Goal: Transaction & Acquisition: Book appointment/travel/reservation

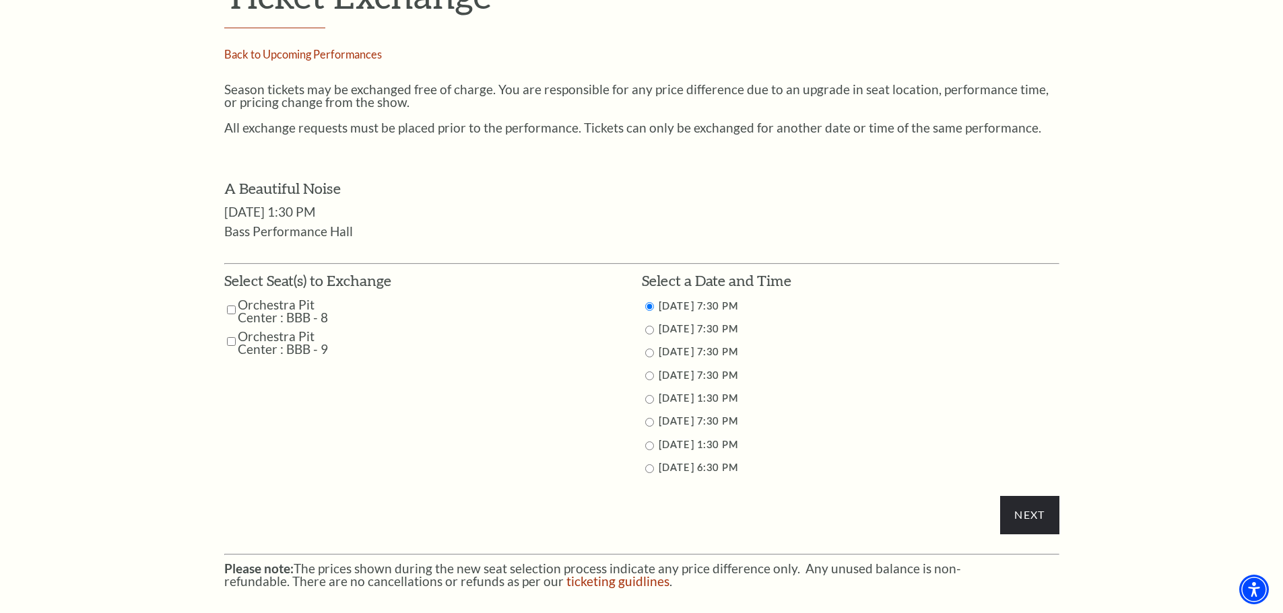
scroll to position [539, 0]
drag, startPoint x: 234, startPoint y: 310, endPoint x: 234, endPoint y: 323, distance: 13.5
click at [234, 310] on input "Orchestra Pit Center : BBB - 8" at bounding box center [231, 310] width 9 height 24
checkbox input "true"
click at [233, 336] on input "Orchestra Pit Center : BBB - 9" at bounding box center [231, 341] width 9 height 24
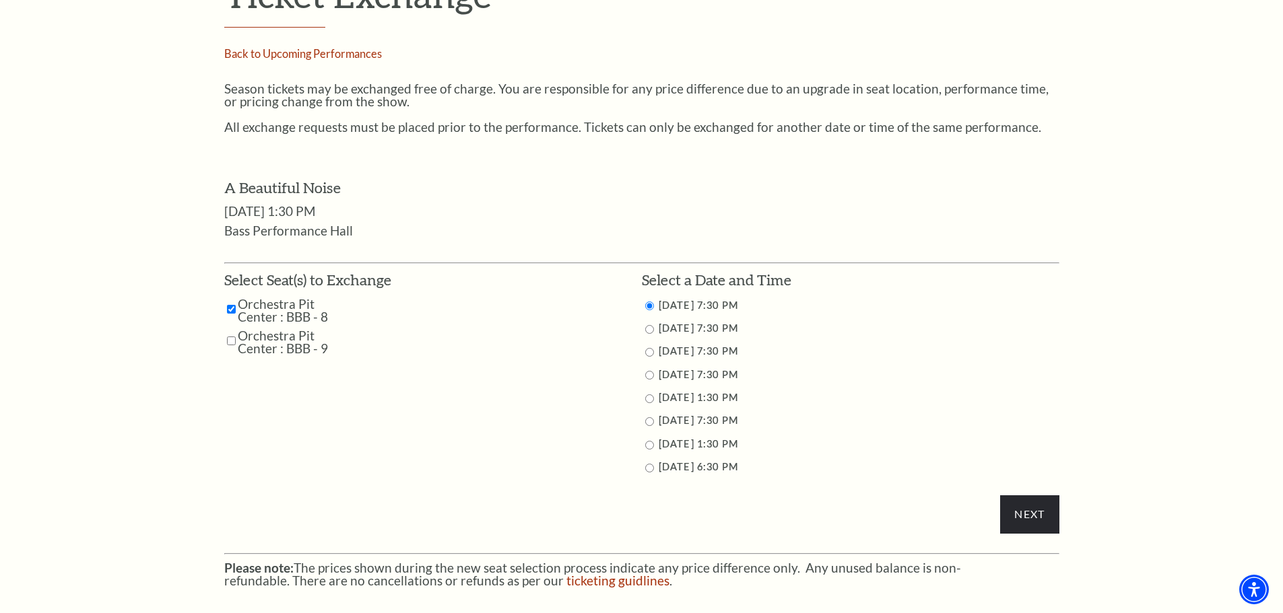
checkbox input "true"
click at [1034, 513] on input "Next" at bounding box center [1029, 515] width 59 height 38
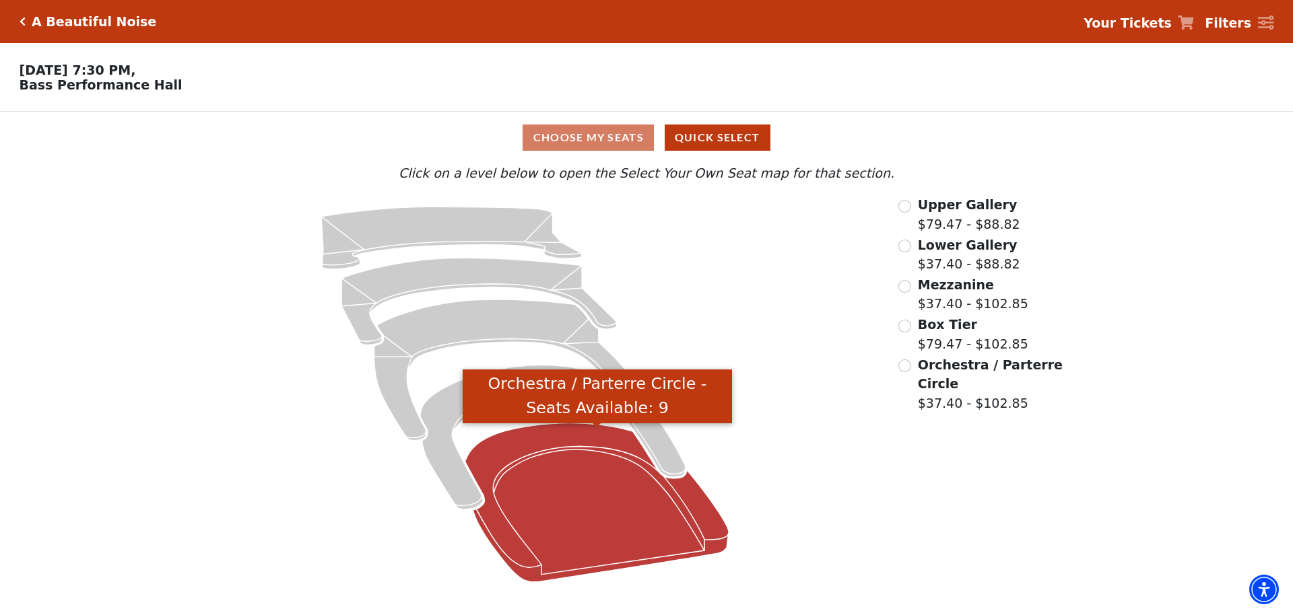
click at [596, 532] on icon "Orchestra / Parterre Circle - Seats Available: 9" at bounding box center [597, 503] width 264 height 159
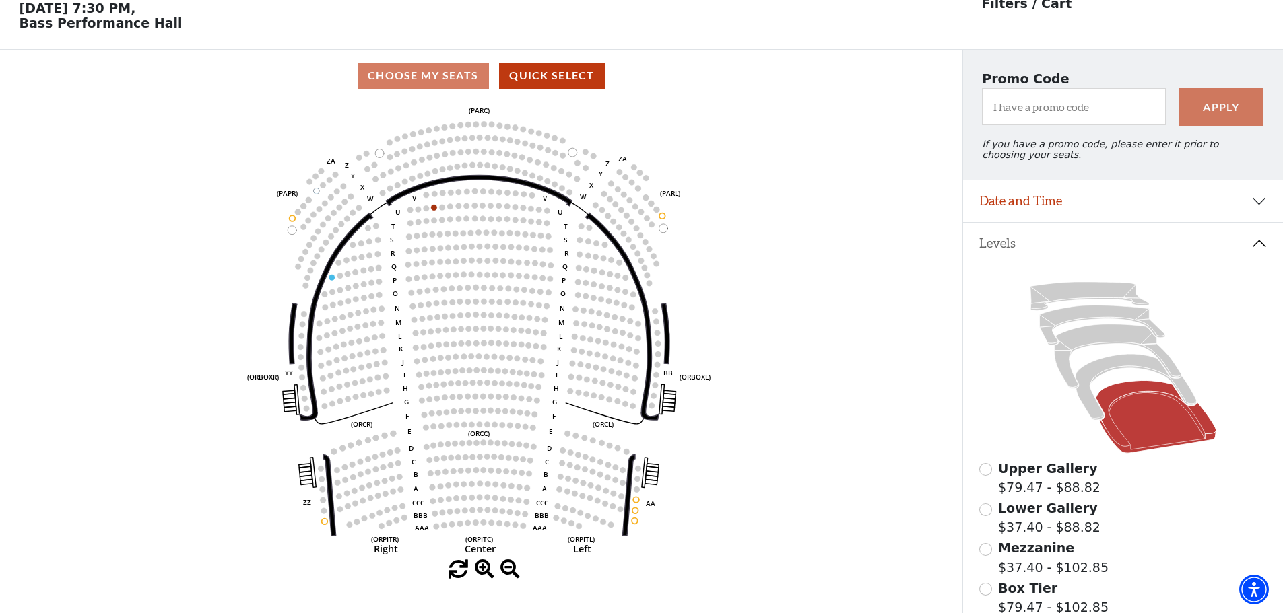
scroll to position [63, 0]
click at [1260, 207] on button "Date and Time" at bounding box center [1123, 201] width 320 height 42
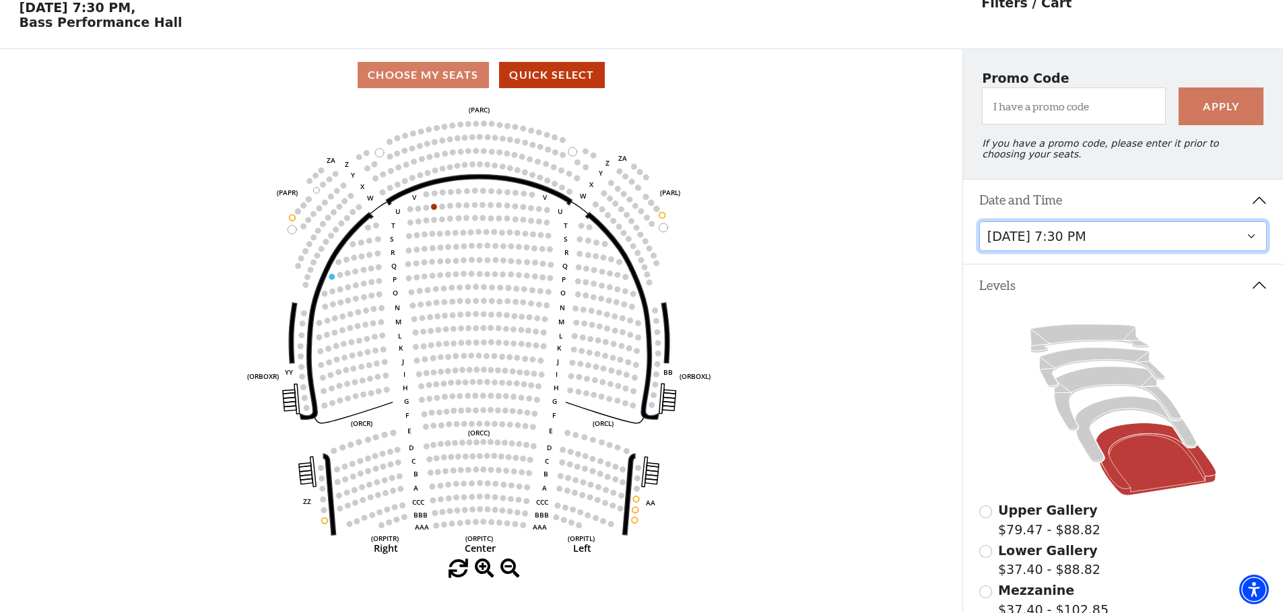
click at [1247, 246] on select "[DATE] 7:30 PM [DATE] 7:30 PM [DATE] 7:30 PM [DATE] 7:30 PM [DATE] 1:30 PM [DAT…" at bounding box center [1123, 237] width 288 height 30
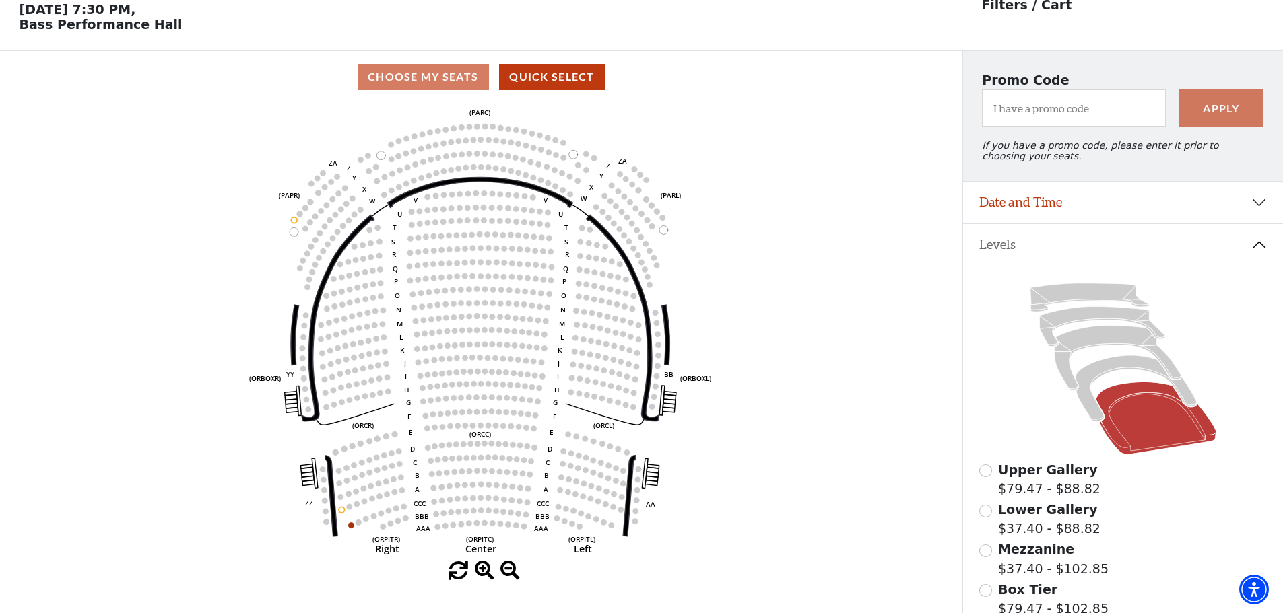
scroll to position [63, 0]
